Goal: Transaction & Acquisition: Purchase product/service

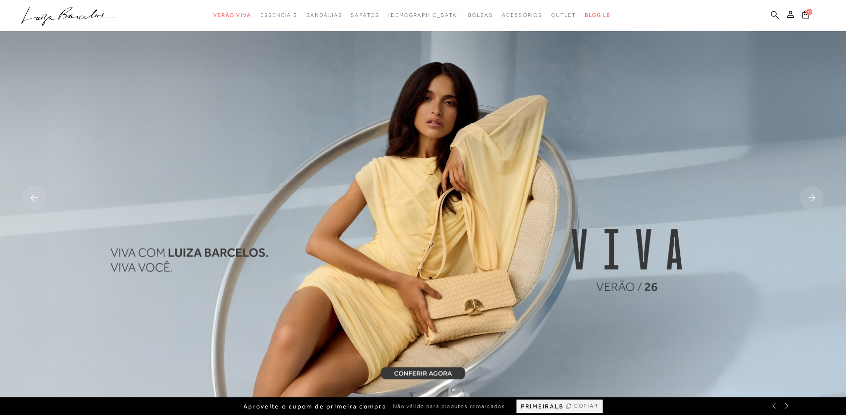
click at [775, 14] on icon at bounding box center [775, 15] width 8 height 8
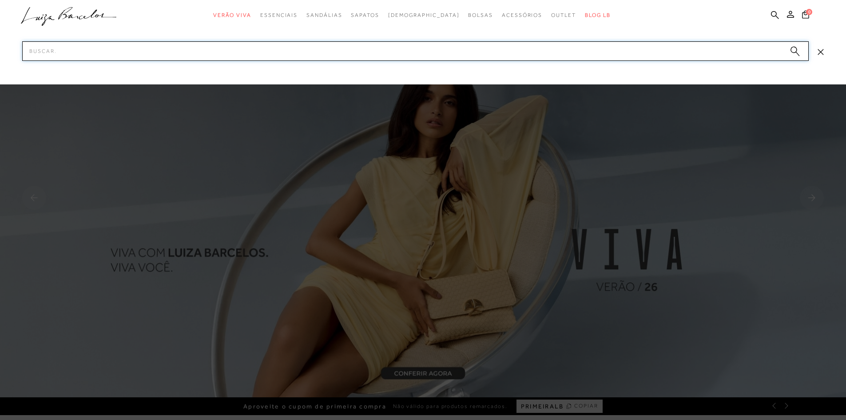
paste input "60500004"
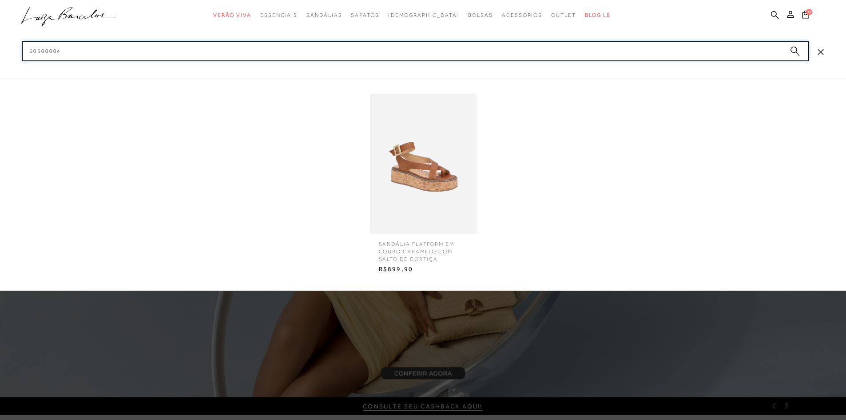
type input "60500004"
click at [402, 176] on img at bounding box center [423, 164] width 107 height 140
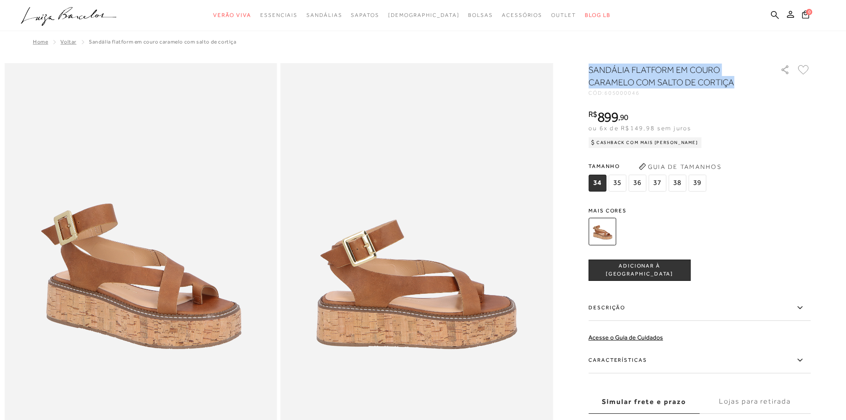
drag, startPoint x: 594, startPoint y: 71, endPoint x: 737, endPoint y: 89, distance: 144.6
click at [737, 89] on div "SANDÁLIA FLATFORM EM COURO CARAMELO COM SALTO DE CORTIÇA" at bounding box center [680, 77] width 182 height 27
copy h1 "SANDÁLIA FLATFORM EM COURO CARAMELO COM SALTO DE CORTIÇA"
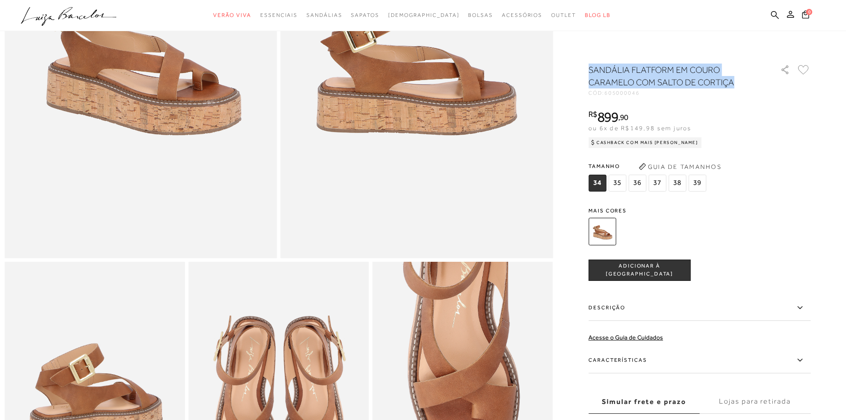
scroll to position [222, 0]
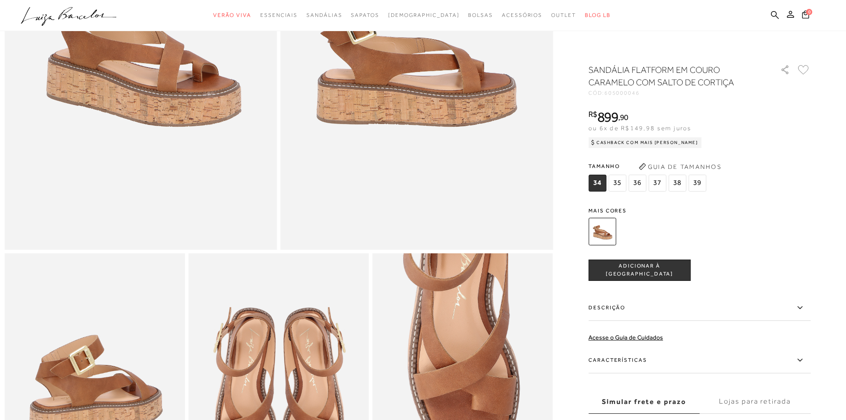
click at [647, 356] on label "Características" at bounding box center [700, 360] width 222 height 26
click at [0, 0] on input "Características" at bounding box center [0, 0] width 0 height 0
click at [621, 304] on label "Descrição" at bounding box center [700, 308] width 222 height 26
click at [0, 0] on input "Descrição" at bounding box center [0, 0] width 0 height 0
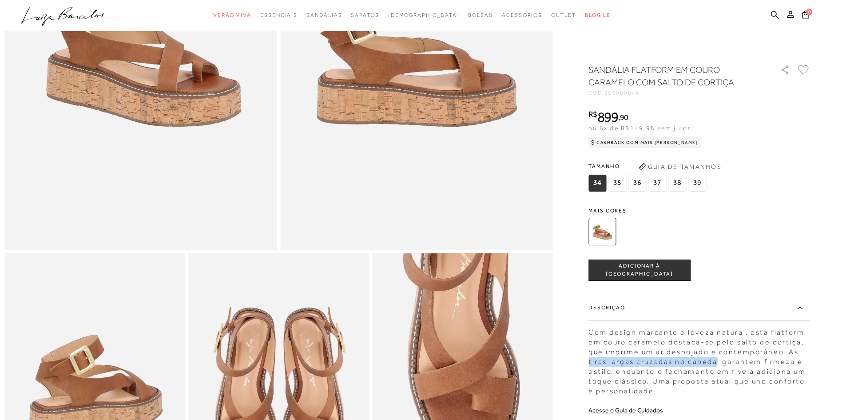
drag, startPoint x: 594, startPoint y: 361, endPoint x: 718, endPoint y: 360, distance: 124.4
click at [718, 360] on div "Com design marcante e leveza natural, esta flatform em couro caramelo destaca-s…" at bounding box center [700, 359] width 222 height 73
drag, startPoint x: 722, startPoint y: 359, endPoint x: 598, endPoint y: 364, distance: 124.5
click at [598, 364] on div "Com design marcante e leveza natural, esta flatform em couro caramelo destaca-s…" at bounding box center [700, 359] width 222 height 73
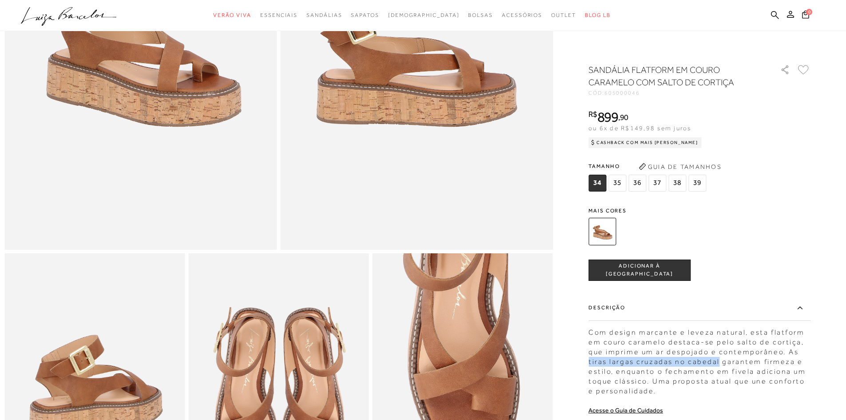
drag, startPoint x: 592, startPoint y: 360, endPoint x: 721, endPoint y: 359, distance: 128.8
click at [721, 359] on div "Com design marcante e leveza natural, esta flatform em couro caramelo destaca-s…" at bounding box center [700, 359] width 222 height 73
copy div "tiras largas cruzadas no cabedal"
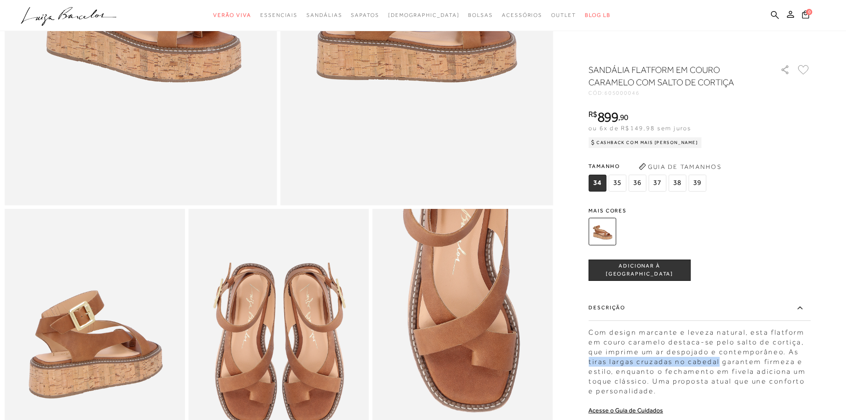
scroll to position [44, 0]
